Goal: Task Accomplishment & Management: Complete application form

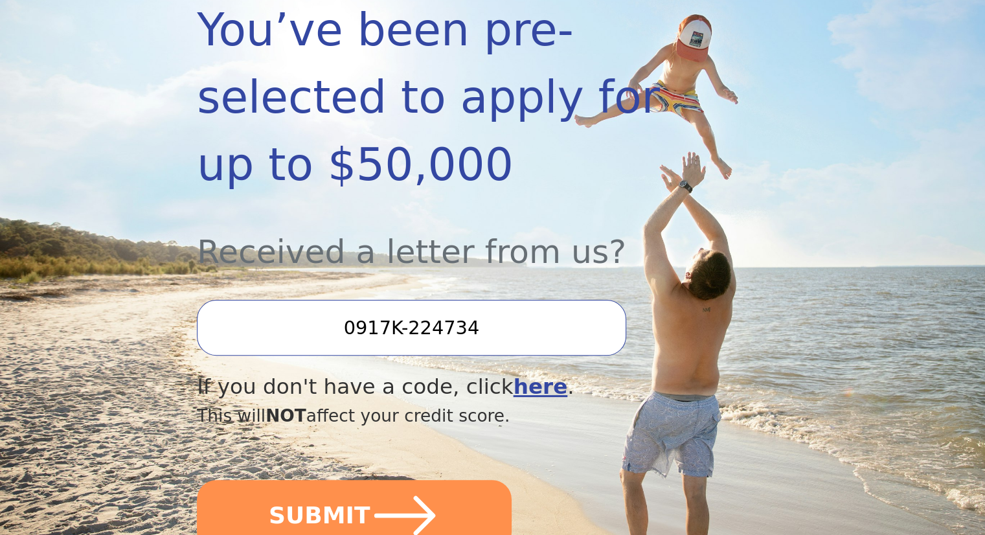
scroll to position [352, 0]
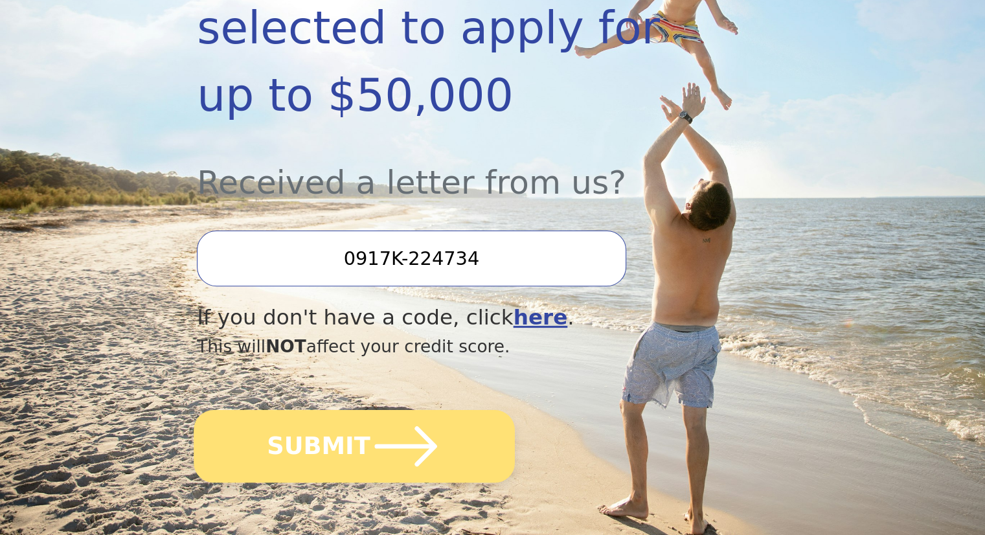
click at [370, 411] on icon "submit" at bounding box center [405, 446] width 71 height 71
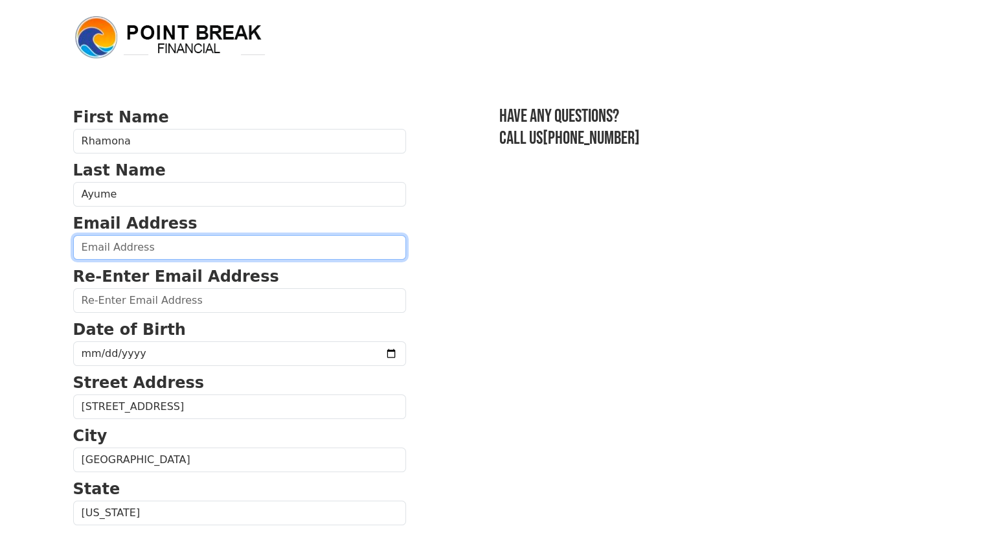
click at [195, 251] on input "email" at bounding box center [239, 247] width 333 height 25
type input "[EMAIL_ADDRESS][DOMAIN_NAME]"
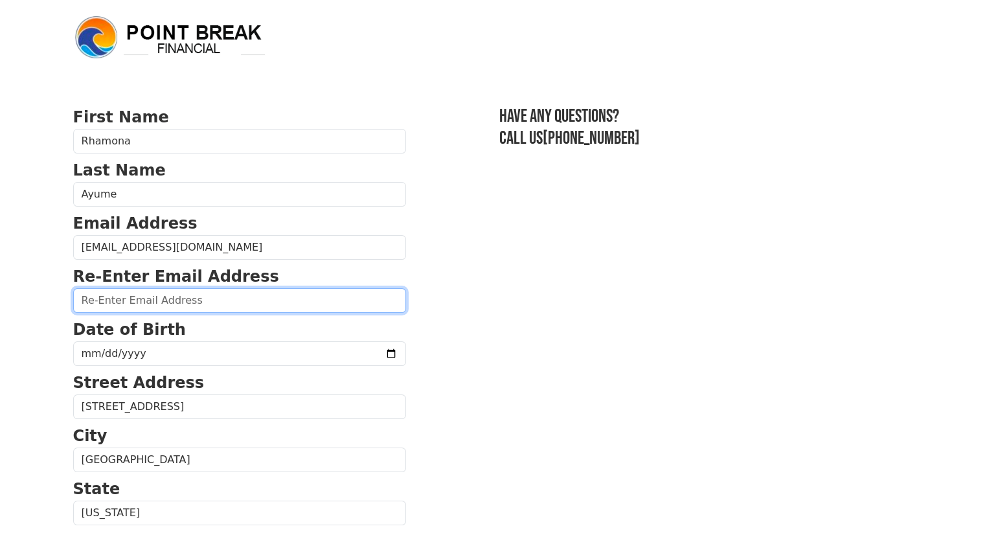
click at [167, 299] on input "email" at bounding box center [239, 300] width 333 height 25
type input "[EMAIL_ADDRESS][DOMAIN_NAME]"
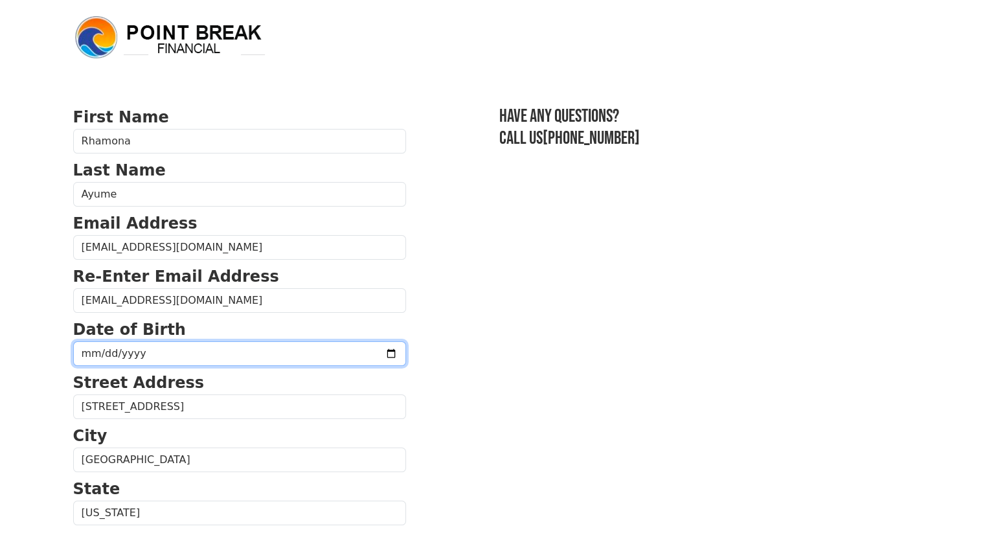
click at [79, 352] on input "date" at bounding box center [239, 353] width 333 height 25
type input "[DATE]"
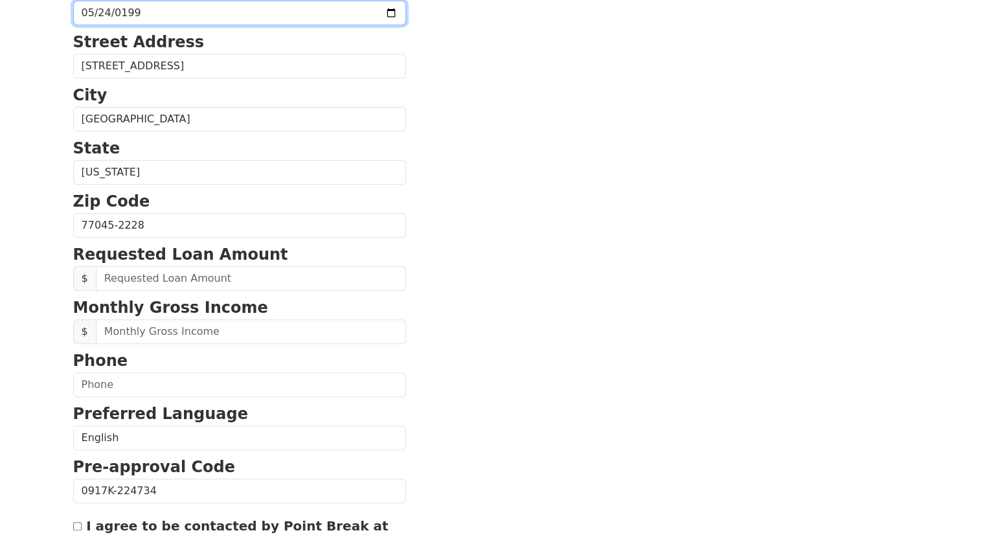
scroll to position [351, 0]
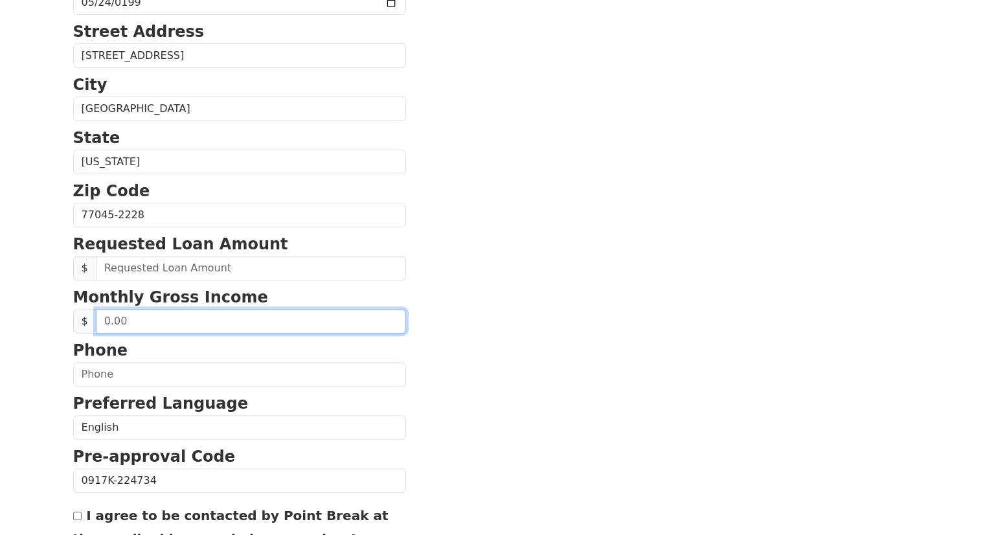
click at [176, 319] on input "text" at bounding box center [251, 321] width 310 height 25
type input "4,000.00"
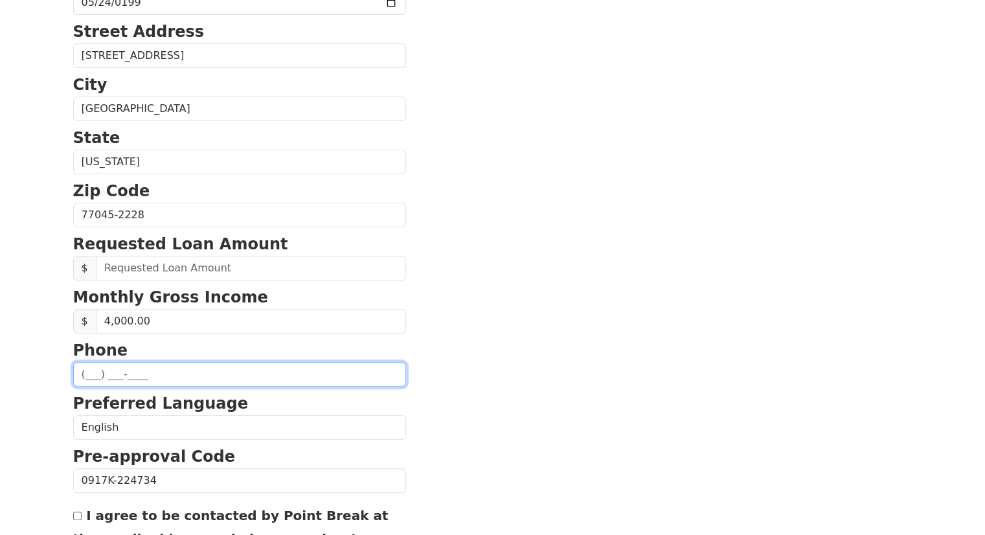
click at [161, 377] on input "text" at bounding box center [239, 374] width 333 height 25
type input "[PHONE_NUMBER]"
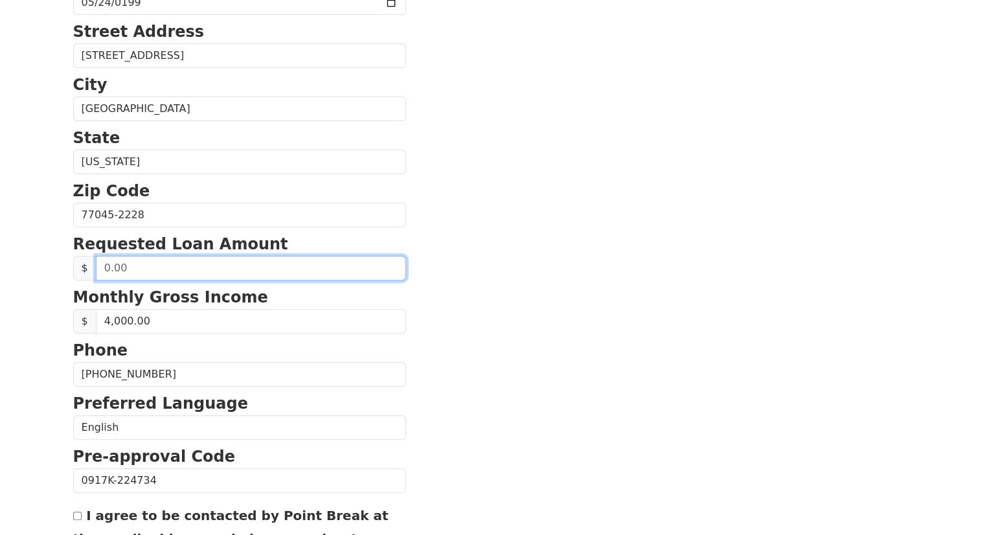
click at [188, 262] on input "text" at bounding box center [251, 268] width 310 height 25
type input "23,000.00"
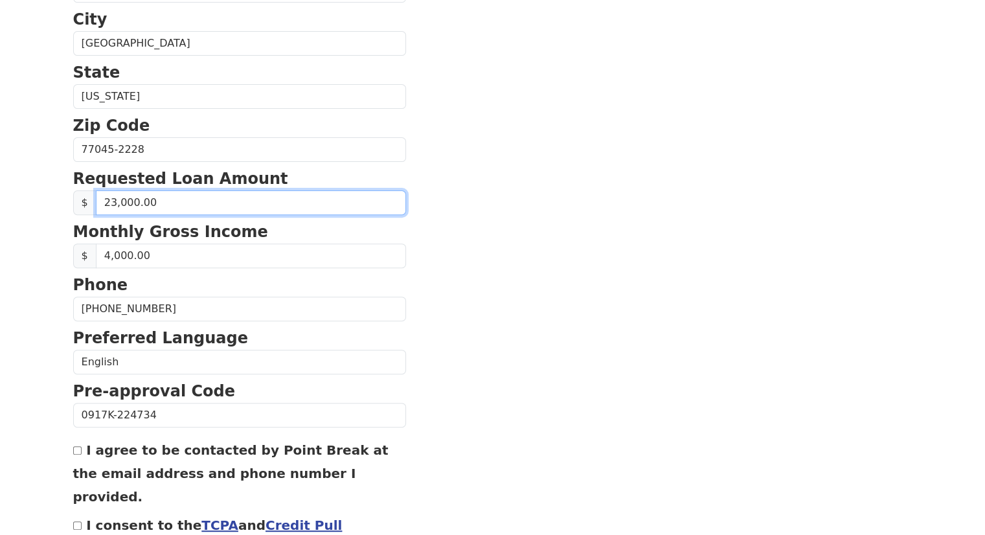
scroll to position [435, 0]
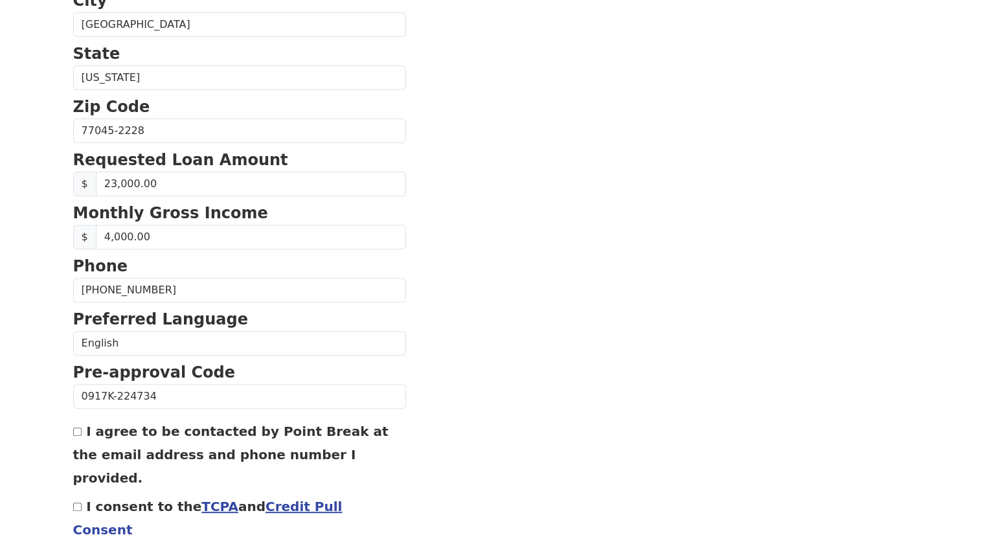
click at [83, 428] on div "I agree to be contacted by Point Break at the email address and phone number I …" at bounding box center [239, 454] width 333 height 70
click at [76, 427] on input "I agree to be contacted by Point Break at the email address and phone number I …" at bounding box center [77, 431] width 8 height 8
checkbox input "true"
click at [74, 503] on input "I consent to the TCPA and Credit Pull Consent" at bounding box center [77, 507] width 8 height 8
checkbox input "true"
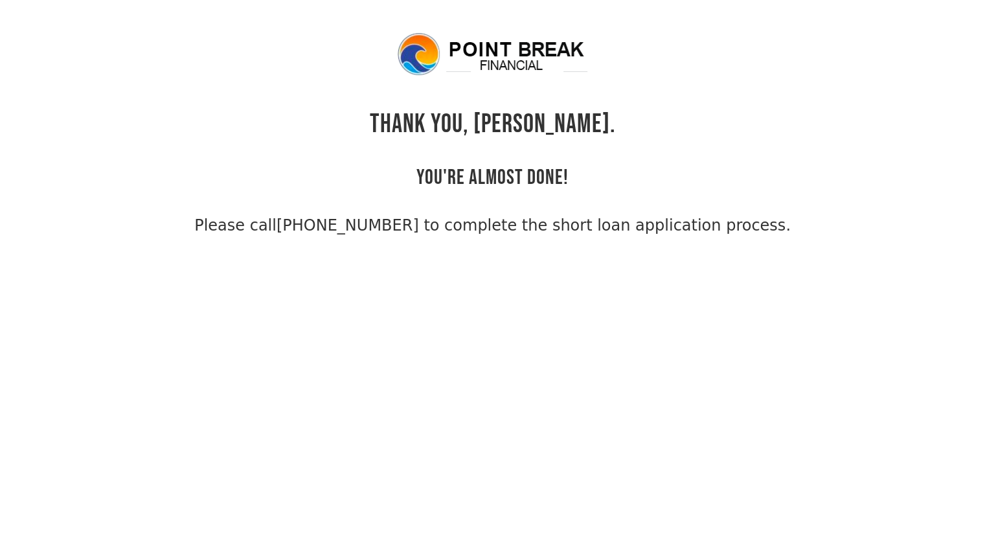
drag, startPoint x: 119, startPoint y: 527, endPoint x: 117, endPoint y: 519, distance: 8.2
click at [117, 519] on body "THANK YOU, Rhamona. YOU'RE ALMOST DONE! Please call (855) 202-9500 to complete …" at bounding box center [492, 298] width 985 height 535
